Goal: Task Accomplishment & Management: Complete application form

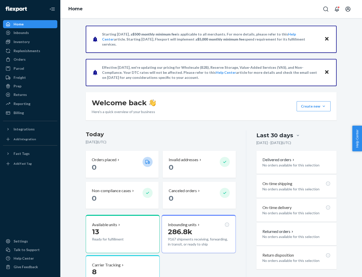
click at [19, 59] on div "Orders" at bounding box center [20, 59] width 12 height 5
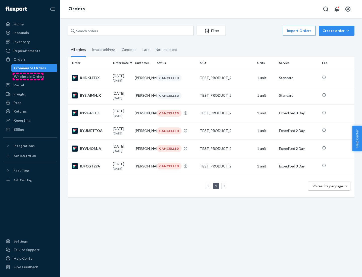
click at [28, 76] on div "Wholesale Orders" at bounding box center [29, 76] width 31 height 5
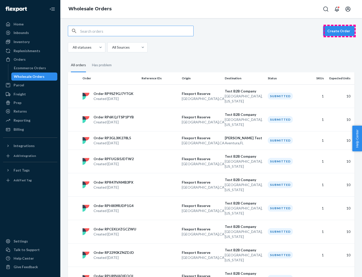
click at [340, 31] on button "Create Order" at bounding box center [338, 31] width 31 height 10
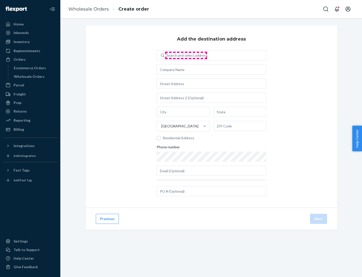
click at [186, 55] on div "Search and select address" at bounding box center [186, 55] width 41 height 5
click at [167, 55] on input "Search and select address" at bounding box center [166, 55] width 1 height 5
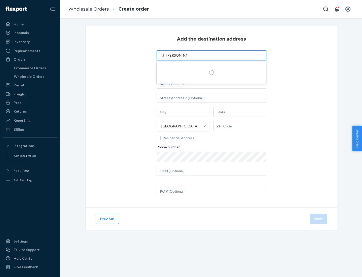
type input "[PERSON_NAME] Test"
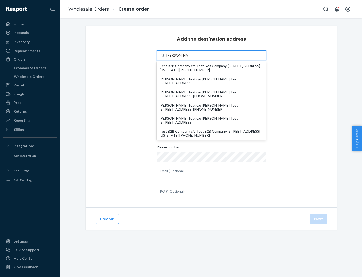
click at [211, 133] on div "Test B2B Company c/o Test B2B Company [STREET_ADDRESS][US_STATE] [PHONE_NUMBER]" at bounding box center [212, 133] width 104 height 8
click at [188, 58] on input "[PERSON_NAME] Test" at bounding box center [177, 55] width 22 height 5
type input "Test B2B Company"
type input "[GEOGRAPHIC_DATA]"
type input "[US_STATE]"
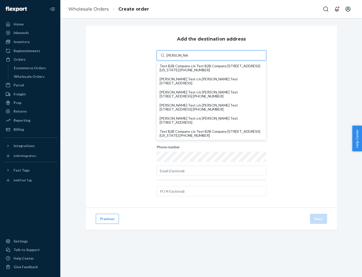
type input "29405"
type input "[STREET_ADDRESS]"
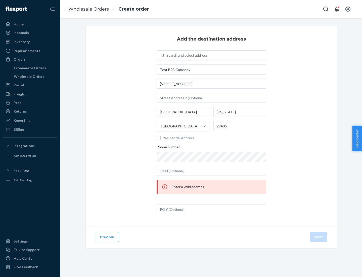
click at [215, 55] on div "Search and select address" at bounding box center [215, 55] width 102 height 9
click at [167, 55] on input "Search and select address" at bounding box center [166, 55] width 1 height 5
type input "test"
